Goal: Transaction & Acquisition: Subscribe to service/newsletter

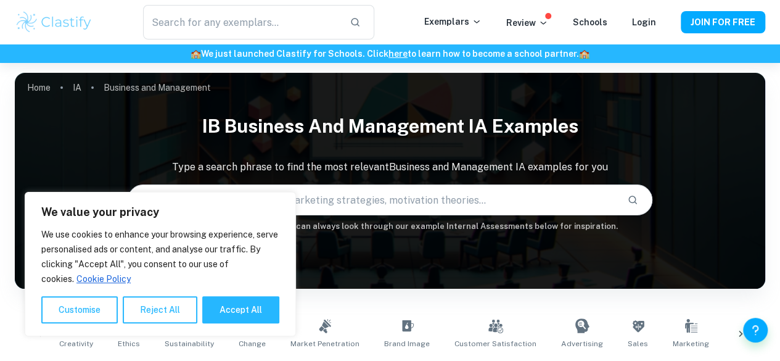
scroll to position [160, 0]
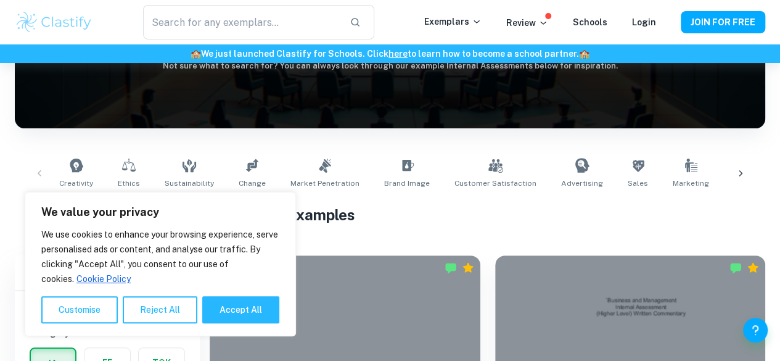
click at [368, 143] on div "Creativity Ethics Sustainability Change Market Penetration Brand Image Customer…" at bounding box center [390, 173] width 751 height 60
click at [228, 315] on button "Accept All" at bounding box center [240, 309] width 77 height 27
checkbox input "true"
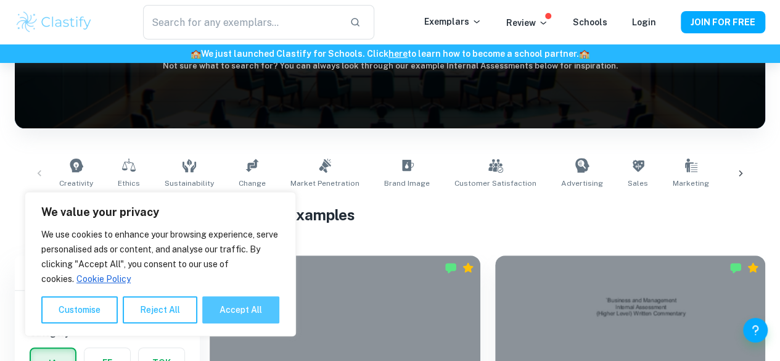
checkbox input "true"
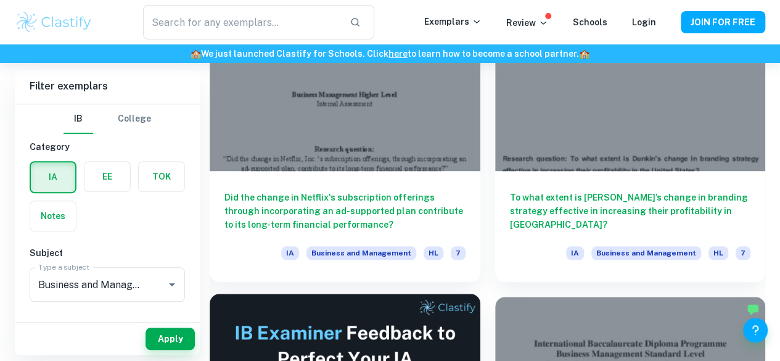
scroll to position [449, 0]
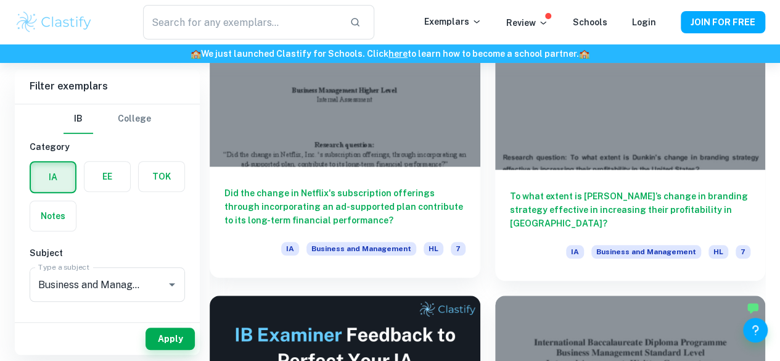
click at [310, 186] on h6 "Did the change in Netflix's subscription offerings through incorporating an ad-…" at bounding box center [344, 206] width 241 height 41
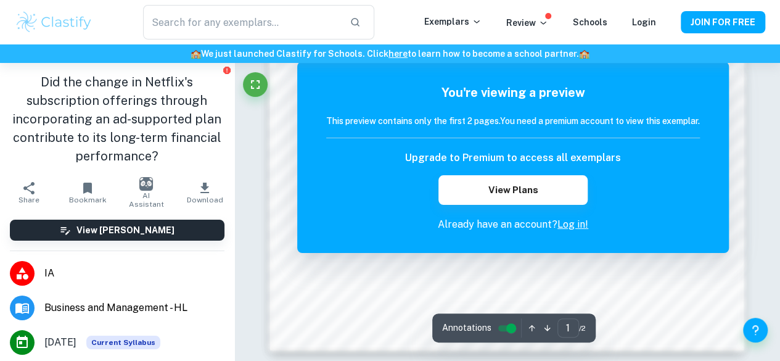
scroll to position [1142, 0]
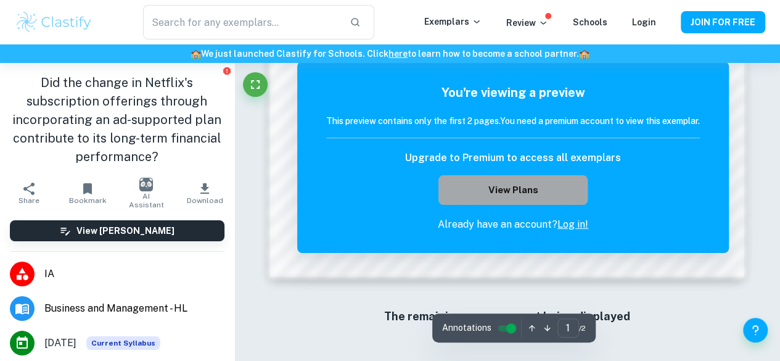
click at [516, 186] on button "View Plans" at bounding box center [512, 190] width 149 height 30
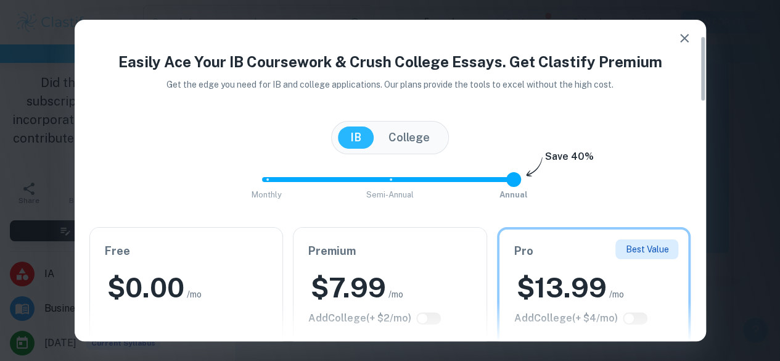
scroll to position [78, 0]
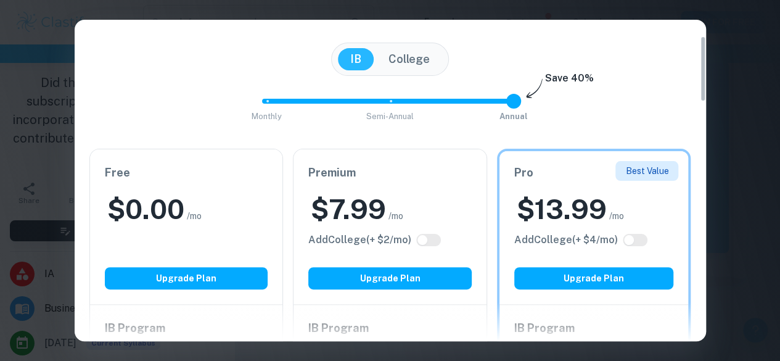
click at [455, 192] on div "$ 7.99 /mo" at bounding box center [389, 209] width 163 height 36
click at [331, 196] on h2 "$ 7.99" at bounding box center [348, 209] width 75 height 36
